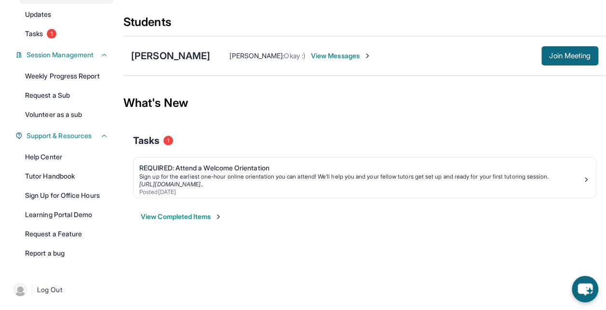
scroll to position [40, 0]
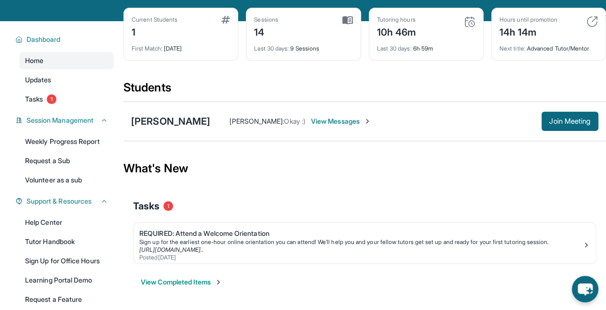
click at [63, 84] on link "Updates" at bounding box center [66, 79] width 94 height 17
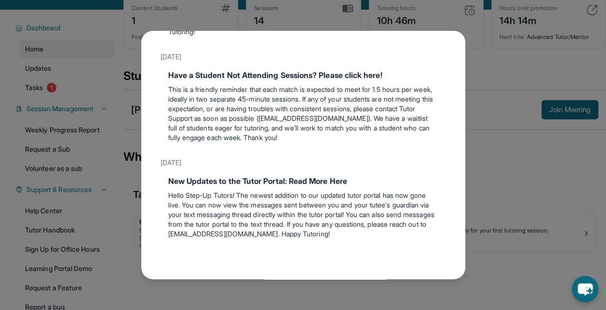
scroll to position [0, 0]
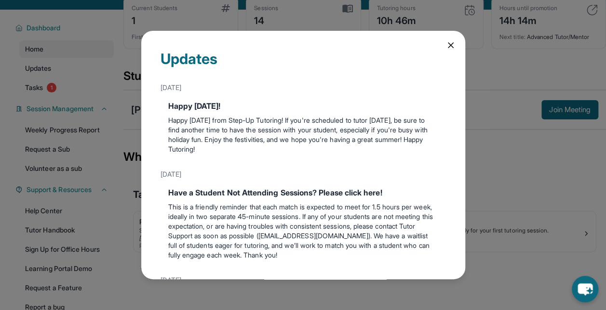
click at [448, 44] on icon at bounding box center [450, 45] width 5 height 5
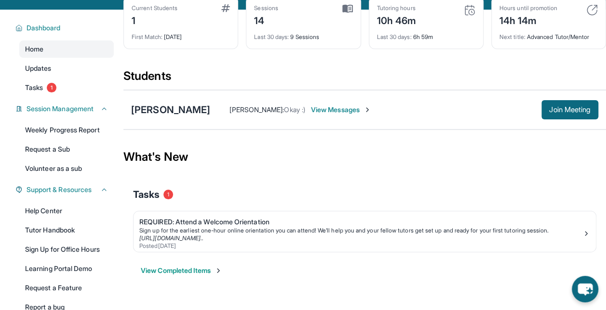
click at [73, 86] on div "Home Updates Tasks 1" at bounding box center [66, 68] width 94 height 56
click at [74, 77] on link "Updates" at bounding box center [66, 68] width 94 height 17
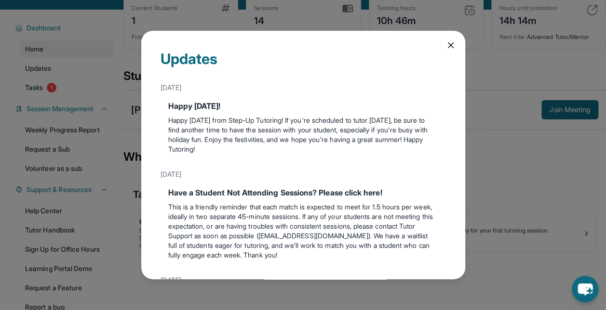
click at [446, 45] on icon at bounding box center [451, 45] width 10 height 10
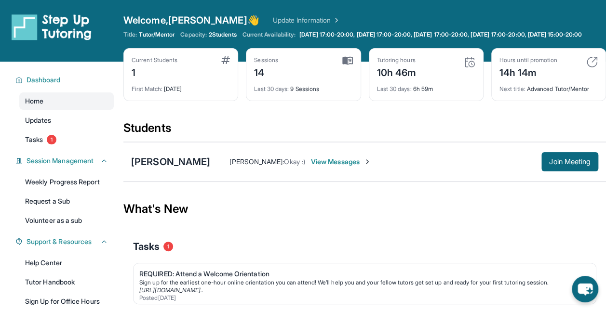
click at [364, 166] on img at bounding box center [368, 162] width 8 height 8
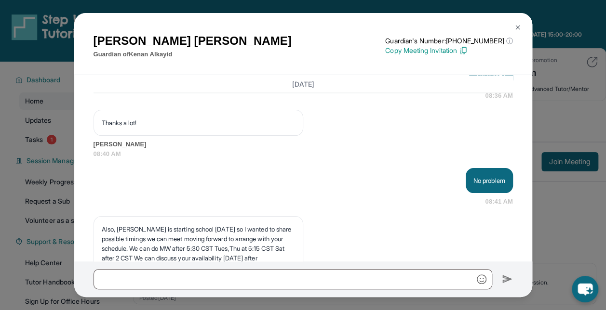
scroll to position [12349, 0]
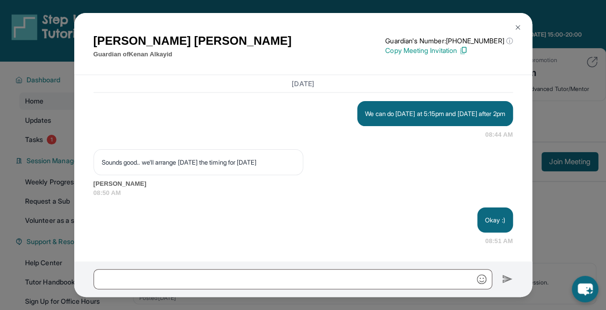
click at [516, 26] on img at bounding box center [518, 28] width 8 height 8
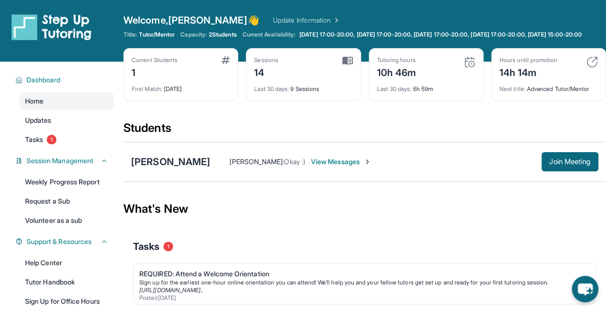
click at [364, 166] on img at bounding box center [368, 162] width 8 height 8
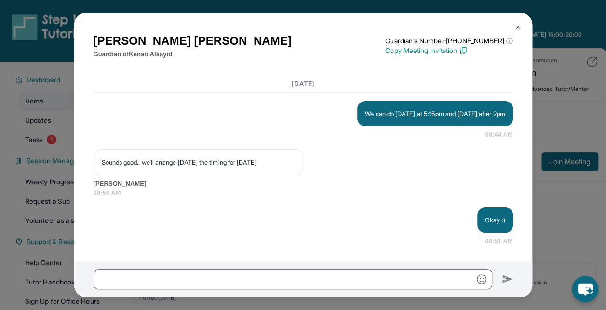
click at [517, 24] on img at bounding box center [518, 28] width 8 height 8
